Goal: Task Accomplishment & Management: Manage account settings

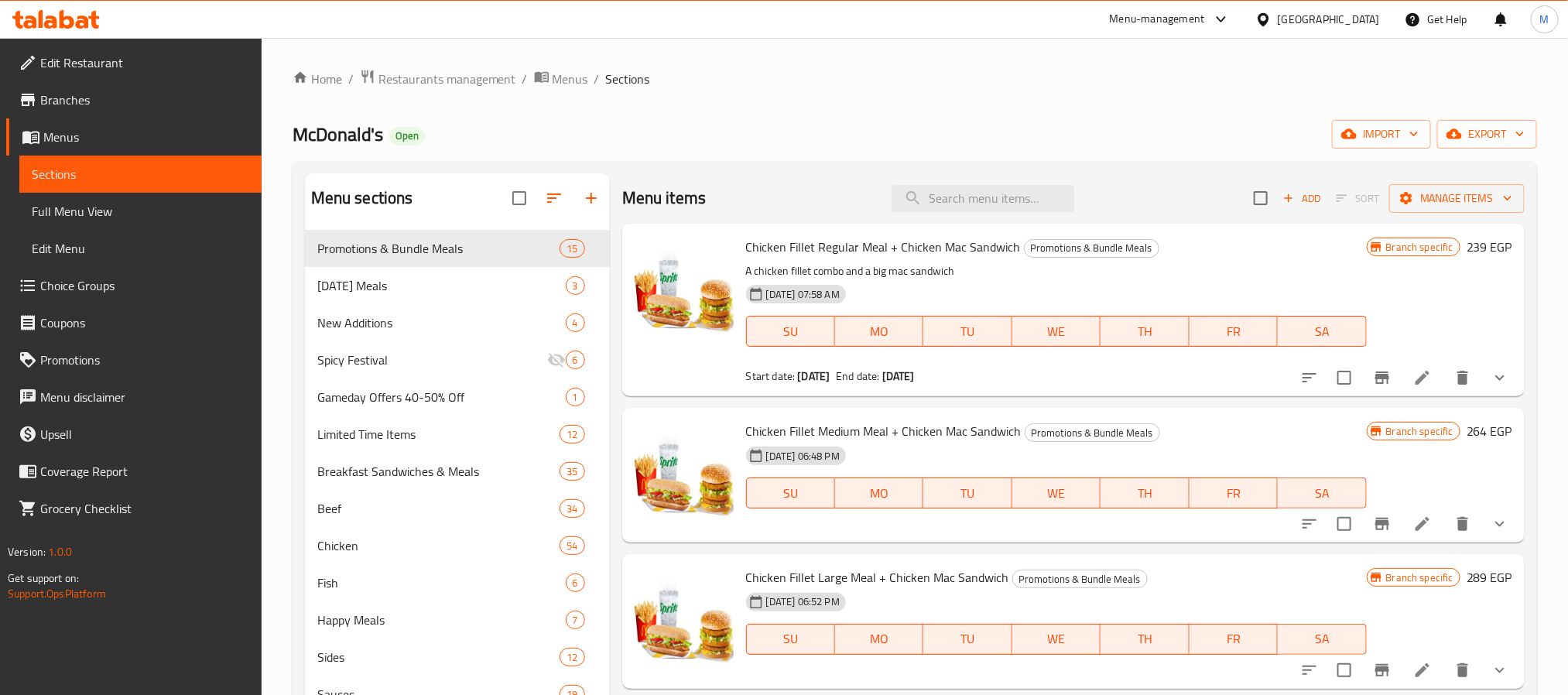
click at [1368, 19] on div "Egypt" at bounding box center [1329, 19] width 102 height 17
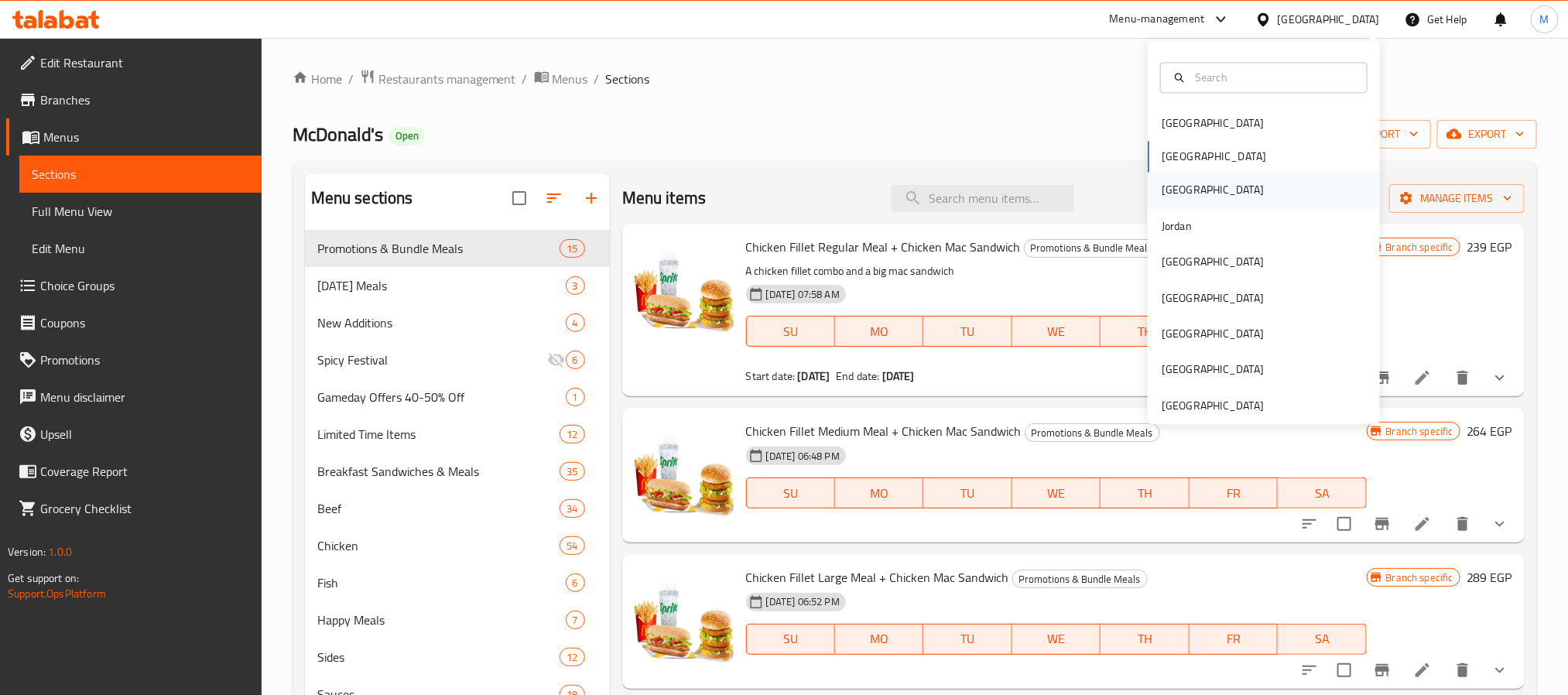
click at [1162, 192] on div "[GEOGRAPHIC_DATA]" at bounding box center [1213, 191] width 102 height 17
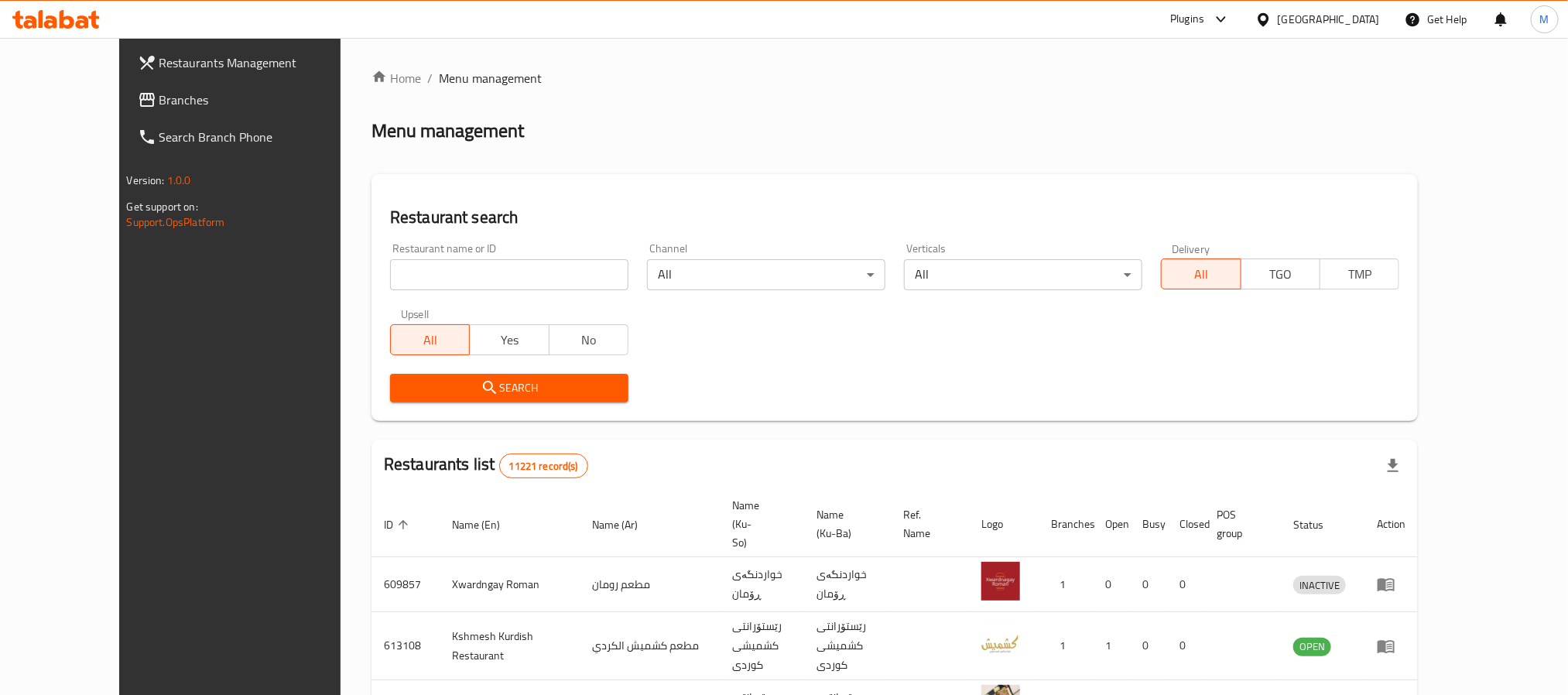
click at [159, 105] on span "Branches" at bounding box center [263, 100] width 209 height 18
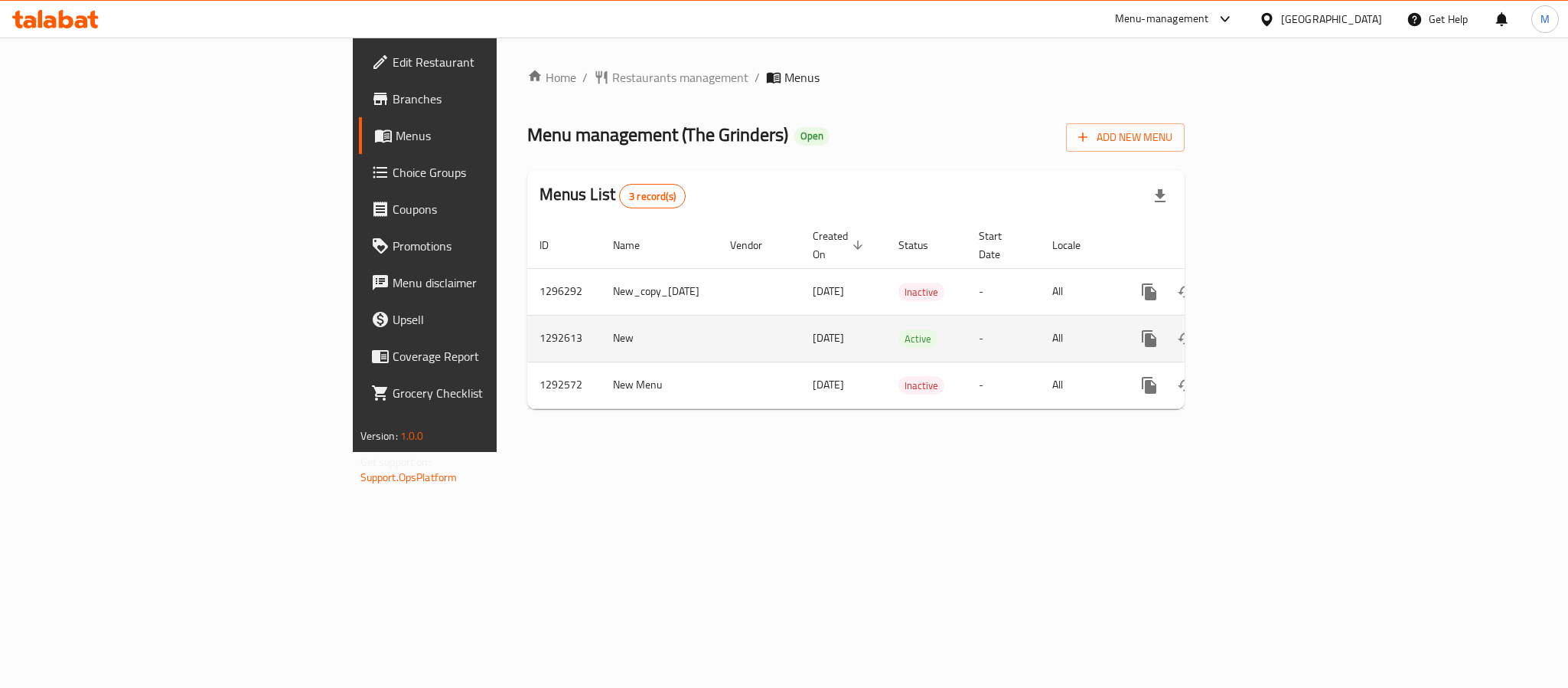
click at [1270, 329] on icon "enhanced table" at bounding box center [1259, 337] width 18 height 18
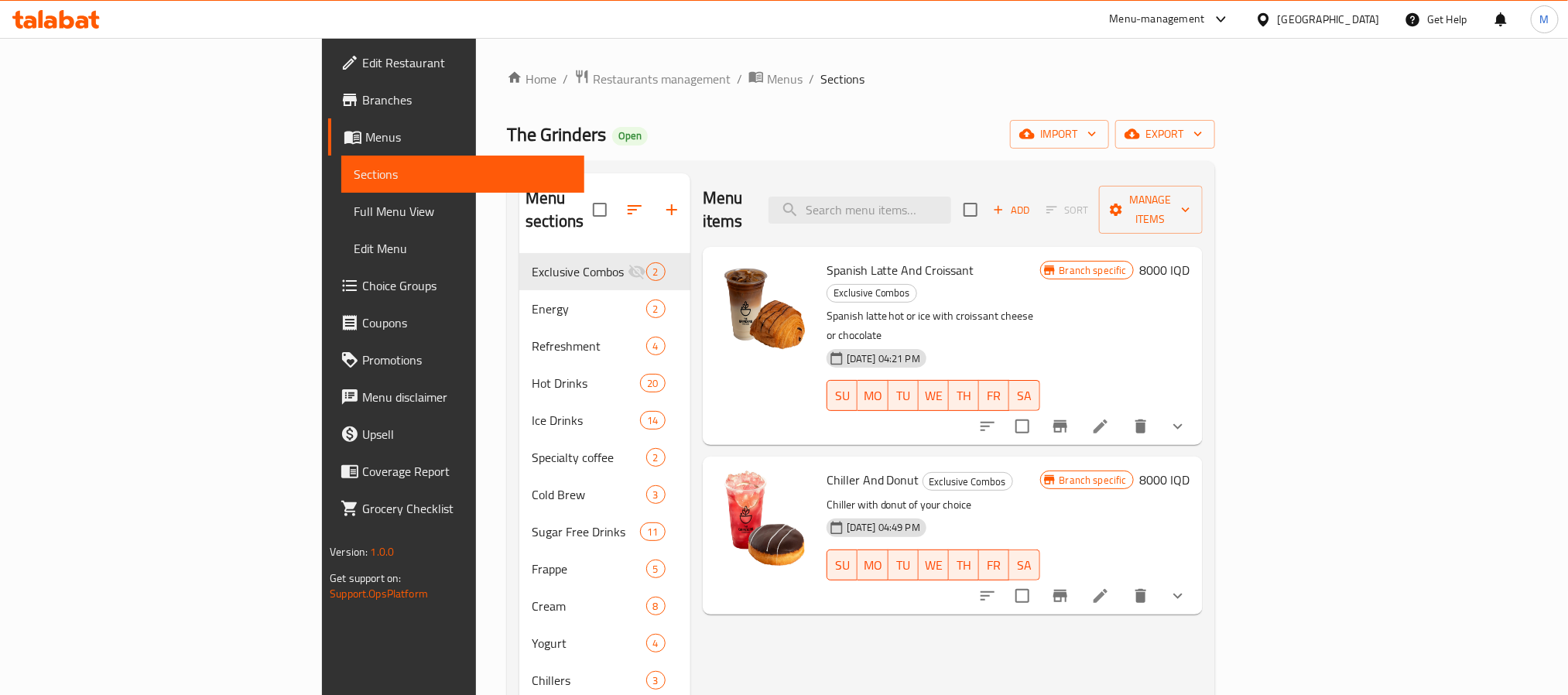
click at [1110, 416] on icon at bounding box center [1100, 425] width 18 height 18
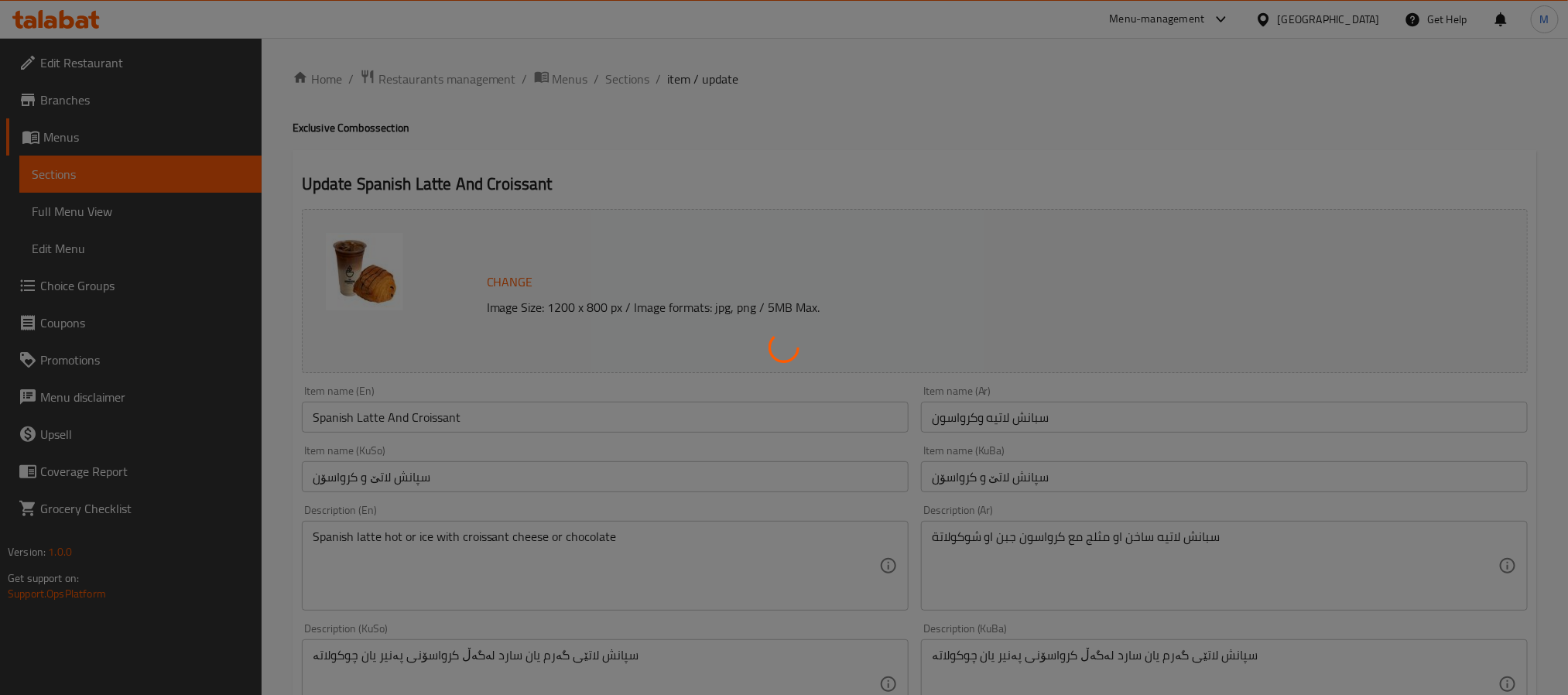
type input "إختيارك من اللاتية:"
type input "هەڵبژاردنت لە لاتێ:"
type input "1"
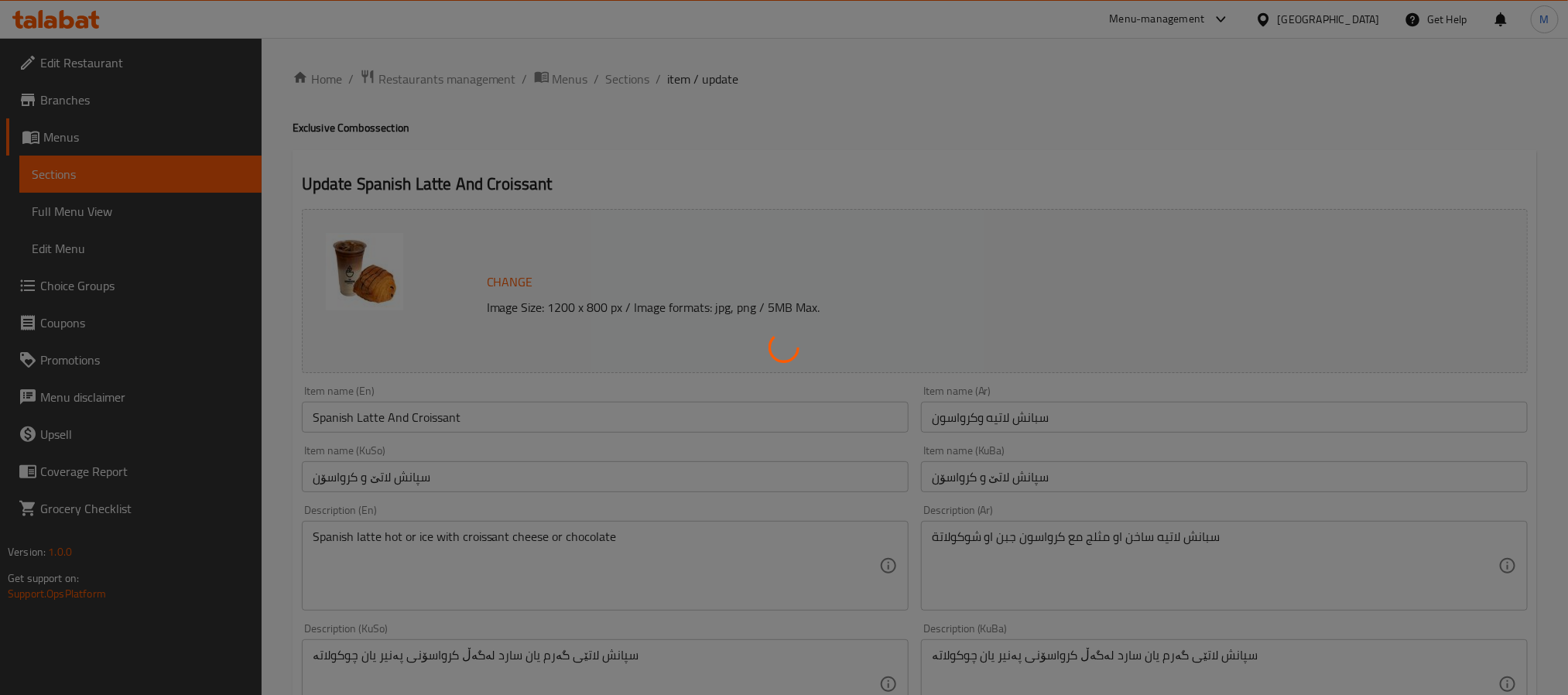
type input "إختيارك من الكرواسون:"
type input "هەڵبژاردنت لە کرواسۆن:"
type input "1"
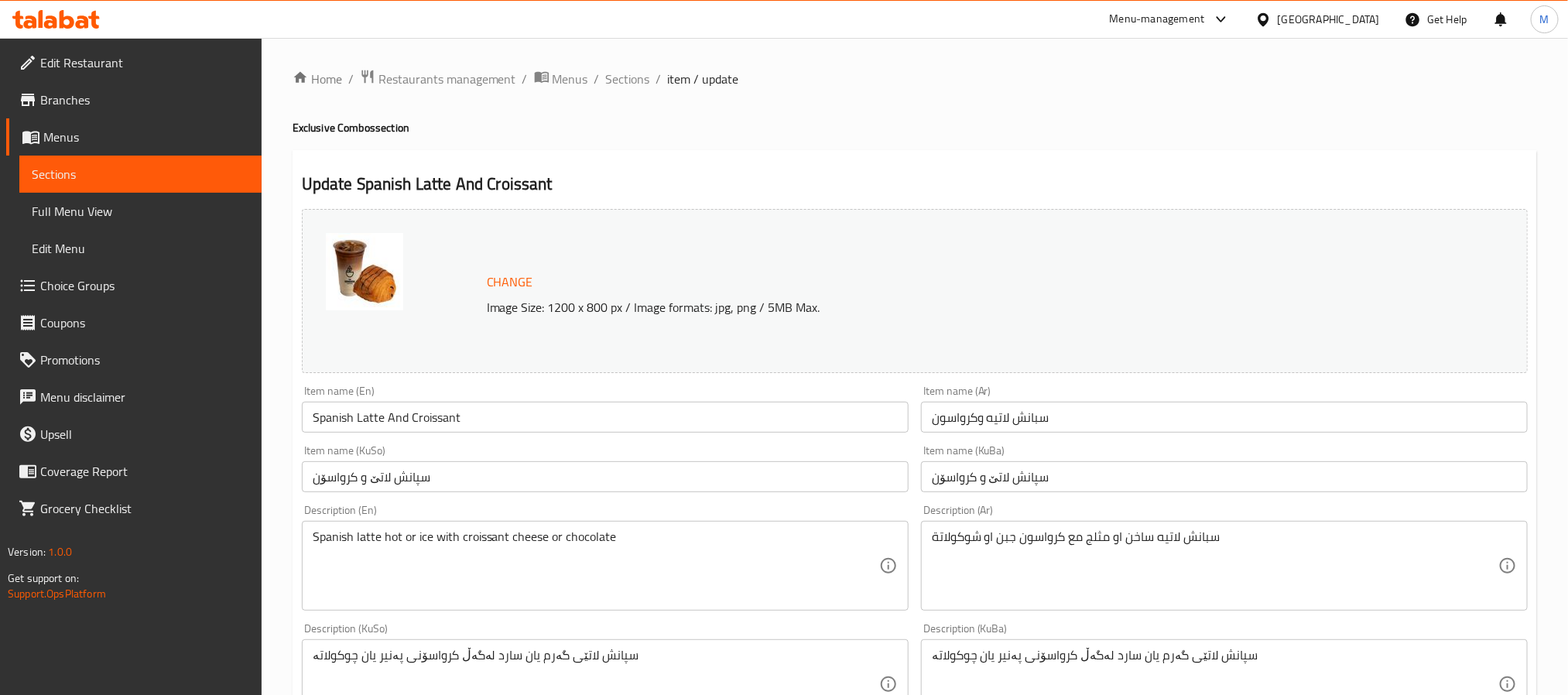
click at [100, 100] on span "Branches" at bounding box center [145, 100] width 209 height 18
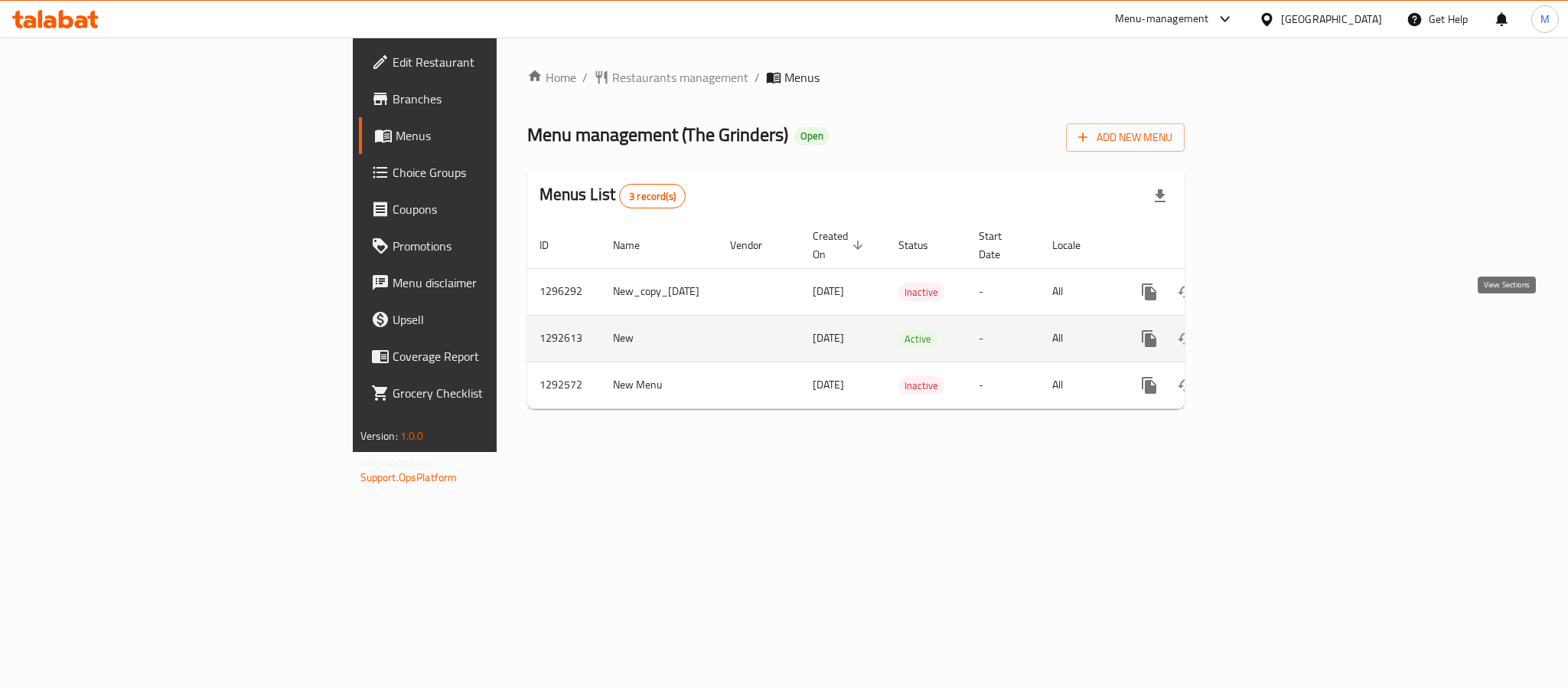
click at [1270, 329] on icon "enhanced table" at bounding box center [1259, 337] width 18 height 18
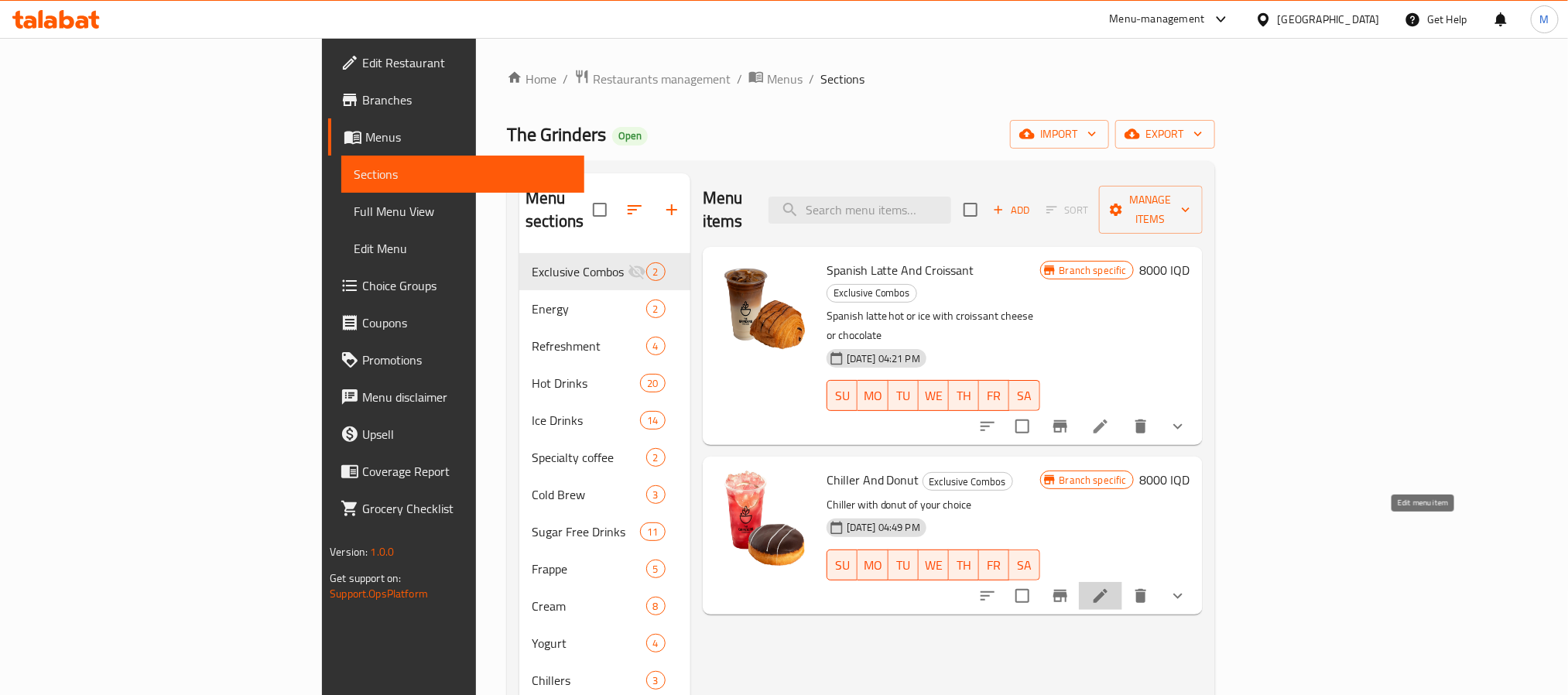
click at [1110, 586] on icon at bounding box center [1100, 594] width 18 height 18
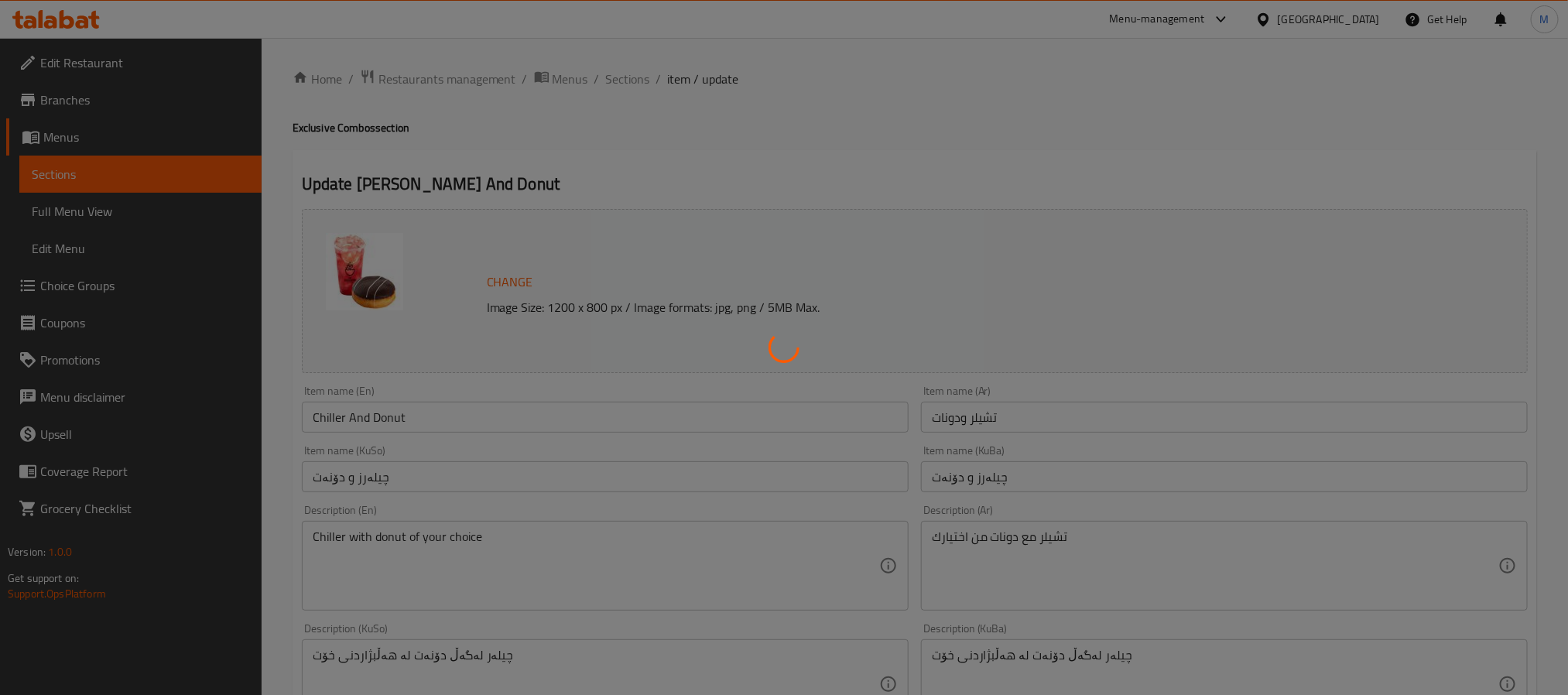
type input "إختيارك من التشيلر:"
type input "هەڵبژاردنت لە چیلەر:"
type input "1"
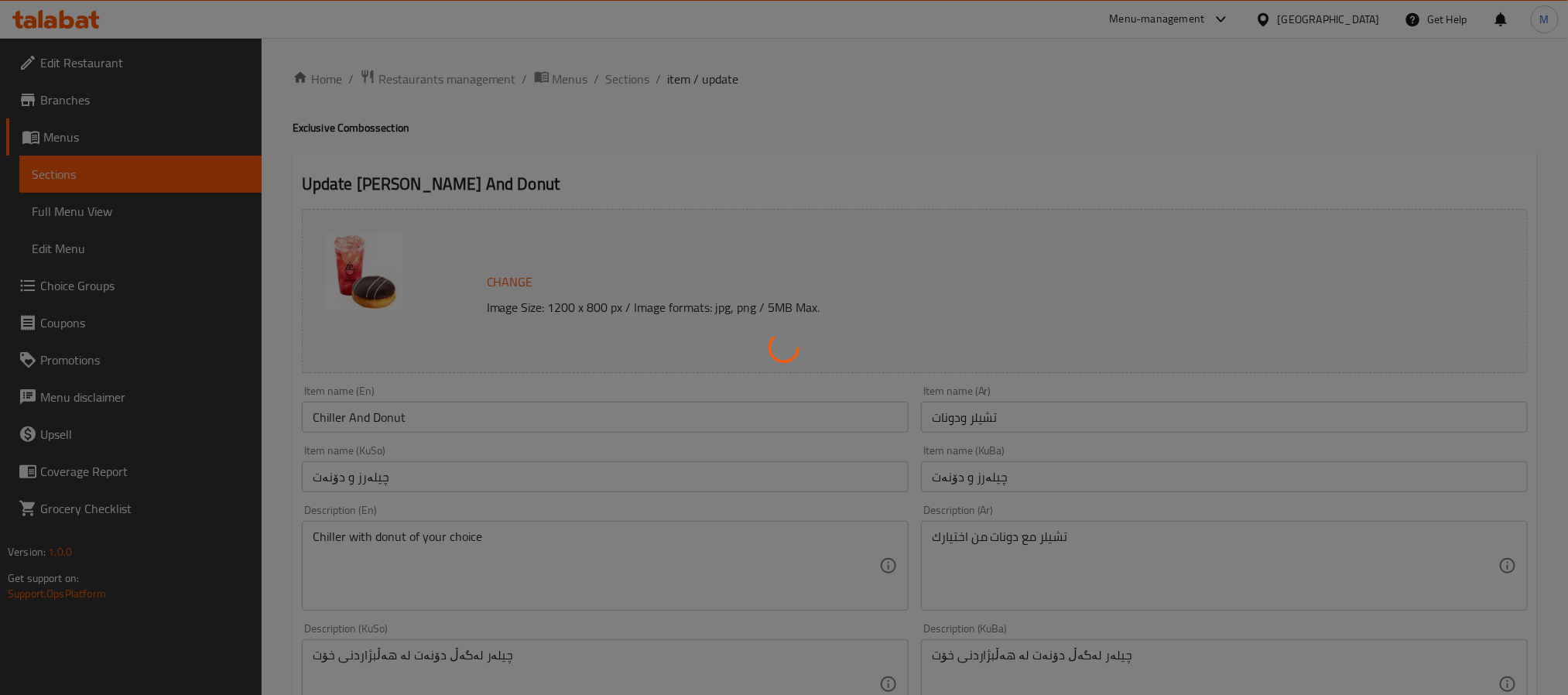
type input "إختيارك من الدونات:"
type input "هەڵبژاردنت لە دۆنەت:"
type input "1"
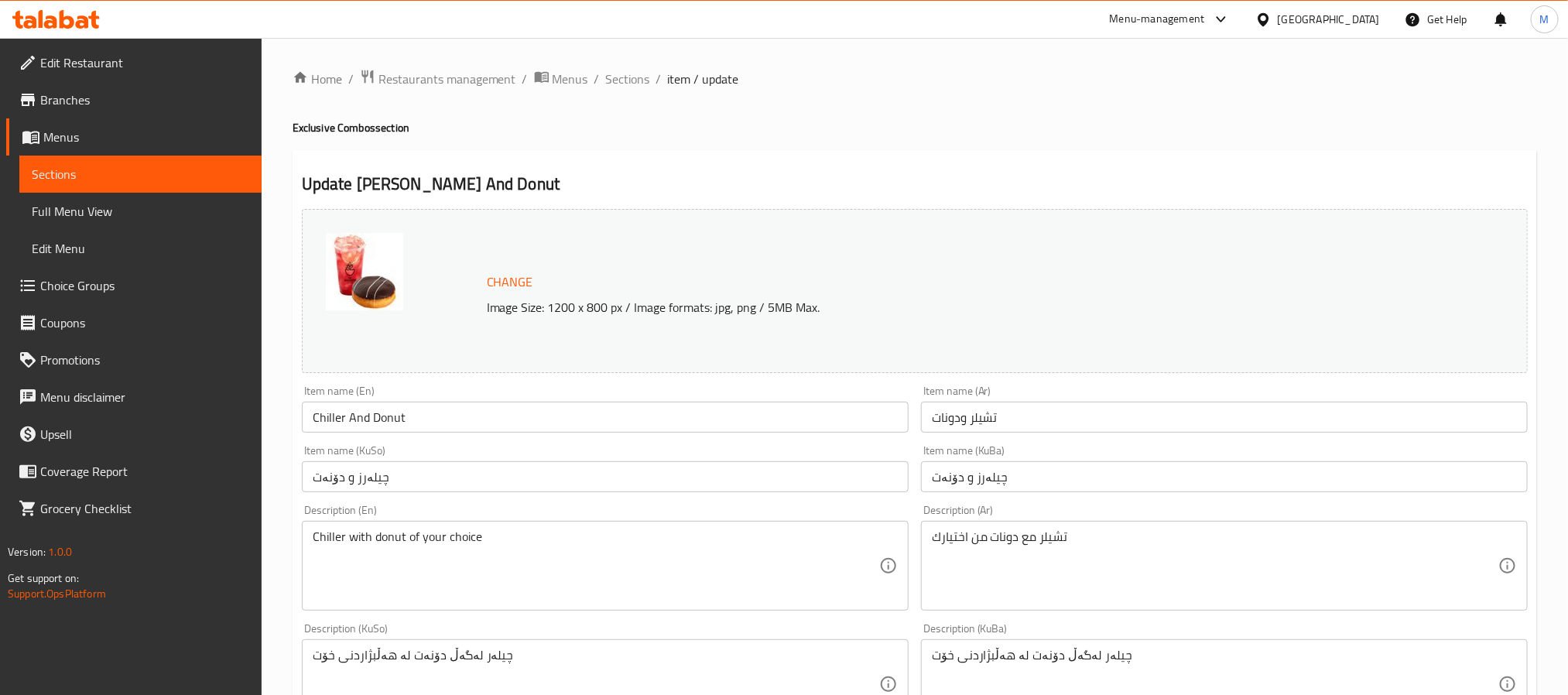
click at [57, 98] on span "Branches" at bounding box center [145, 100] width 209 height 18
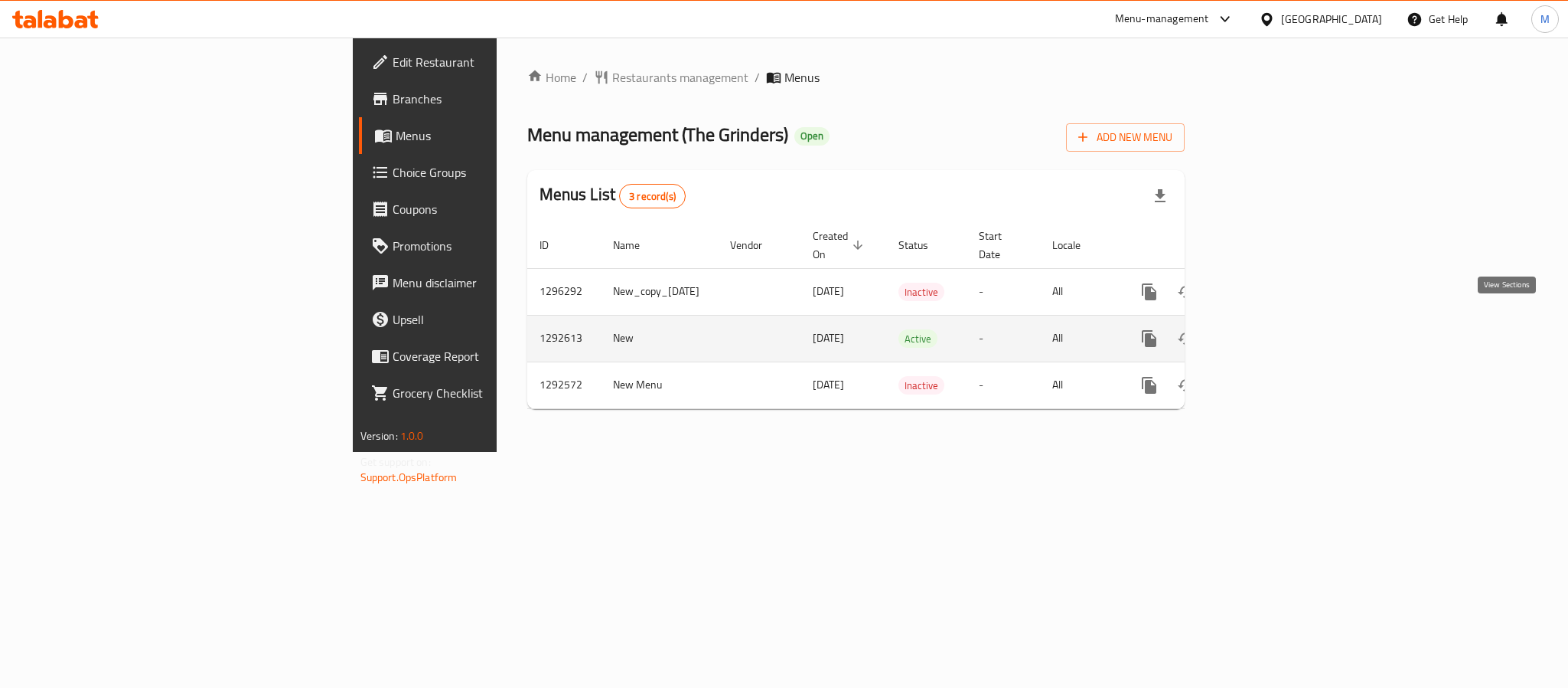
click at [1278, 320] on link "enhanced table" at bounding box center [1259, 338] width 37 height 37
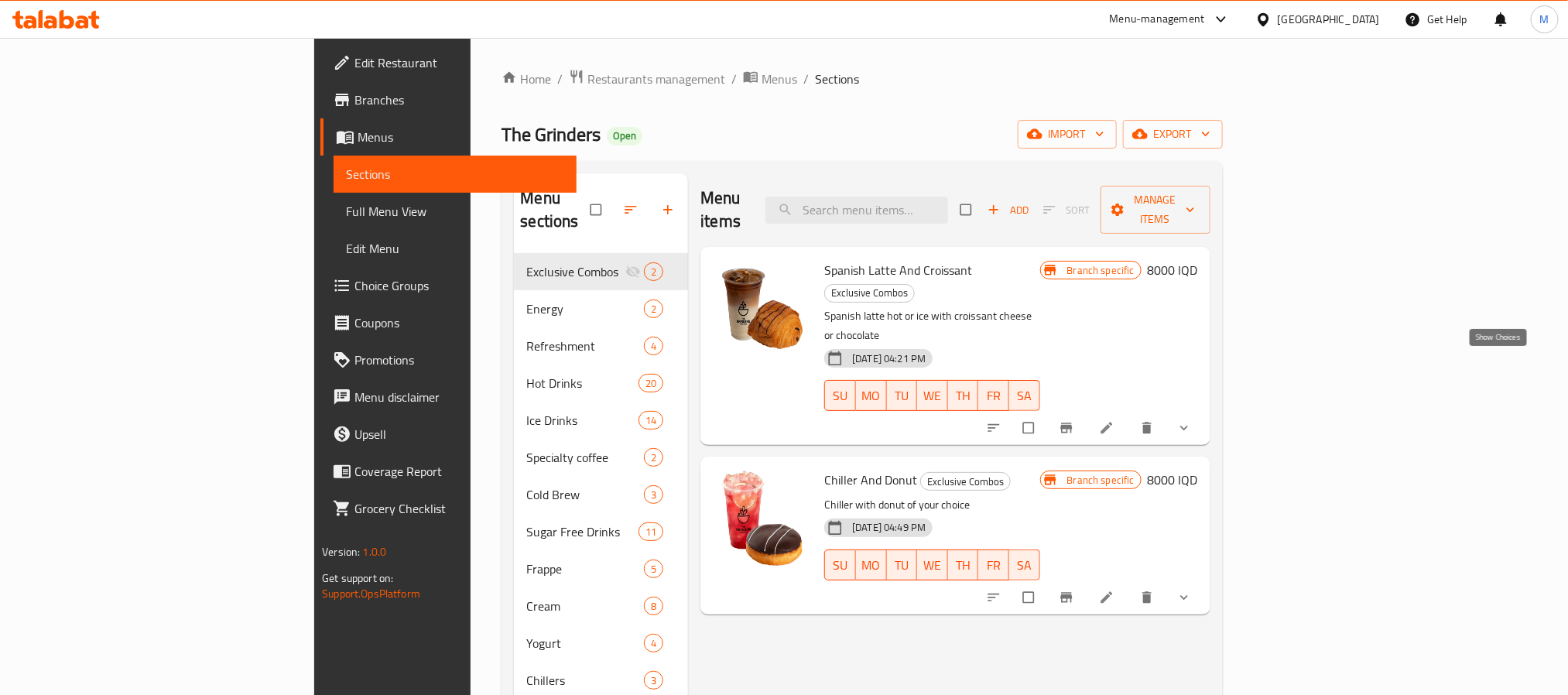
click at [1192, 420] on icon "show more" at bounding box center [1184, 428] width 15 height 15
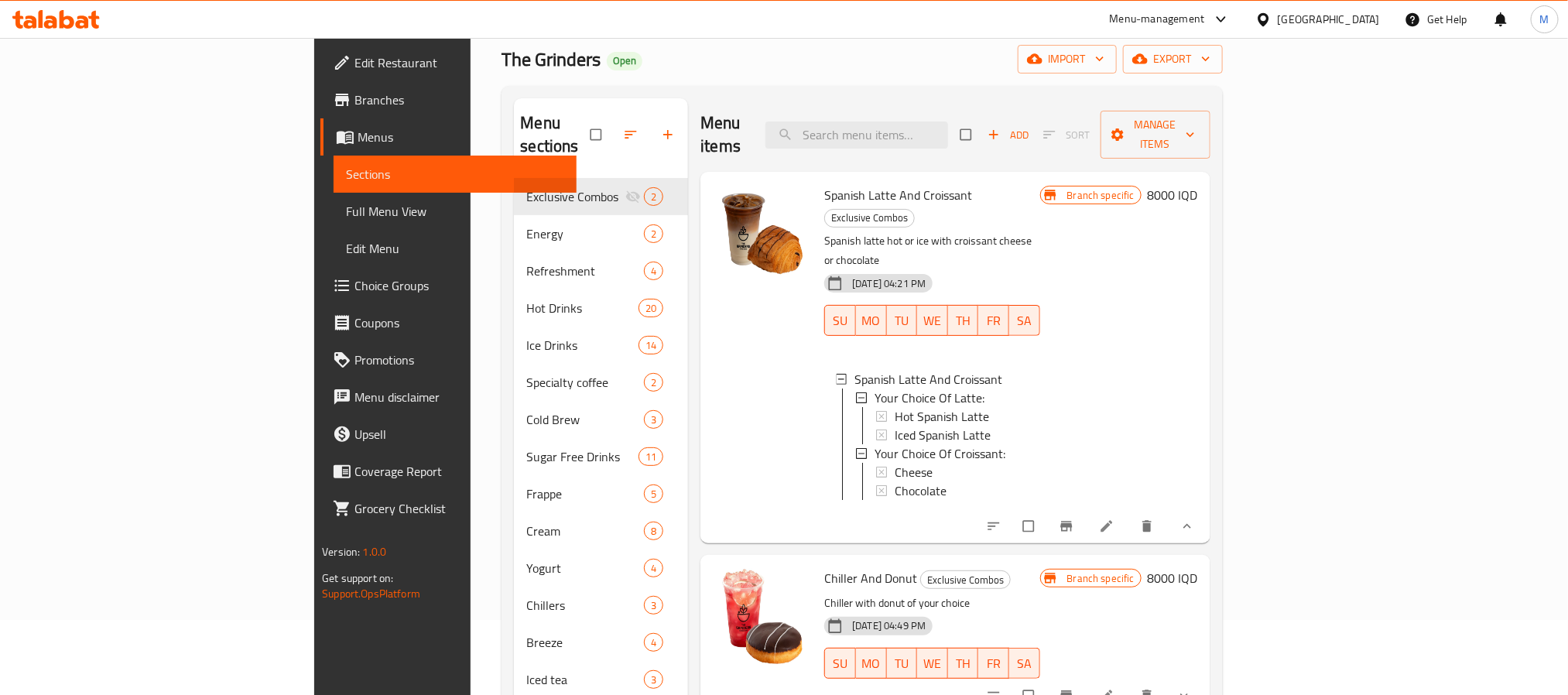
scroll to position [116, 0]
